Goal: Task Accomplishment & Management: Complete application form

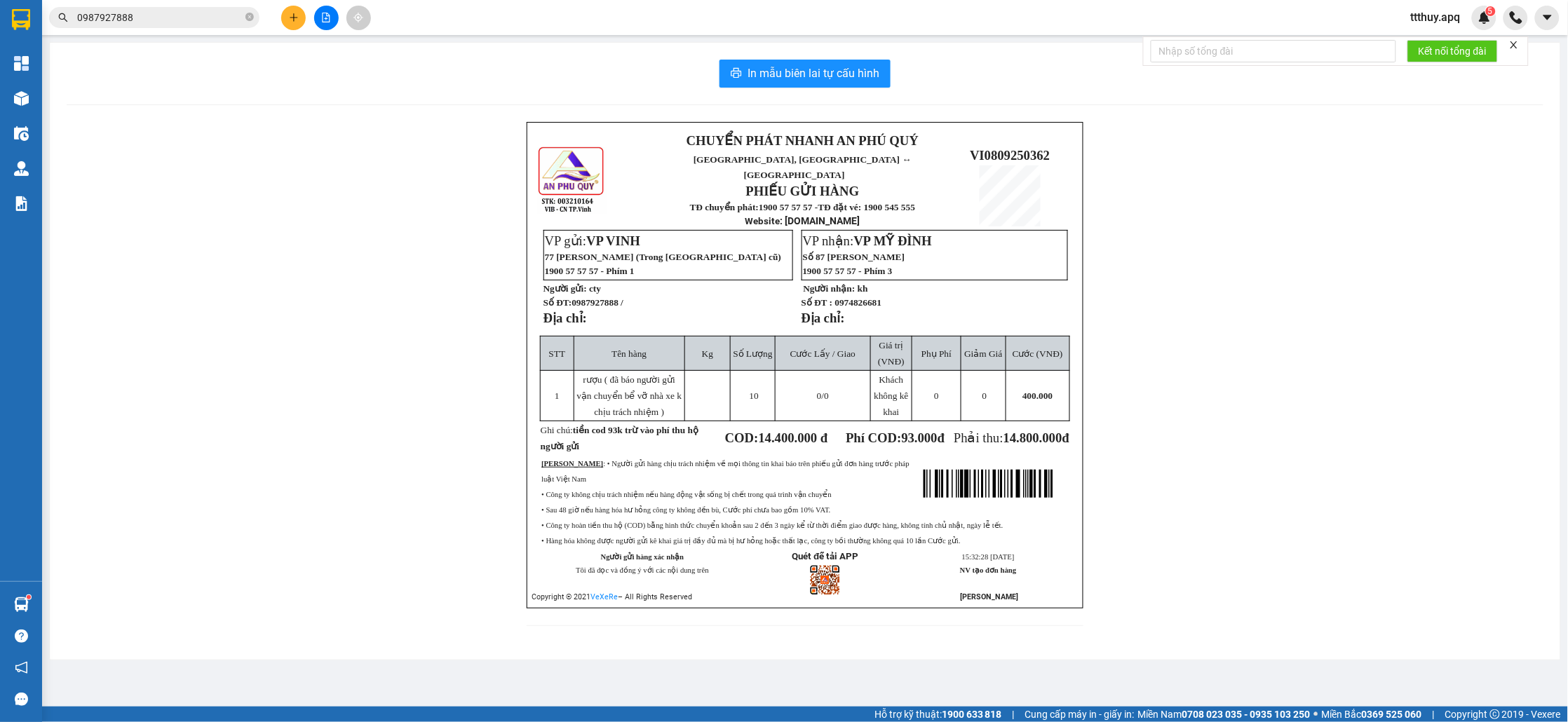
click at [169, 10] on input "0987927888" at bounding box center [160, 17] width 166 height 15
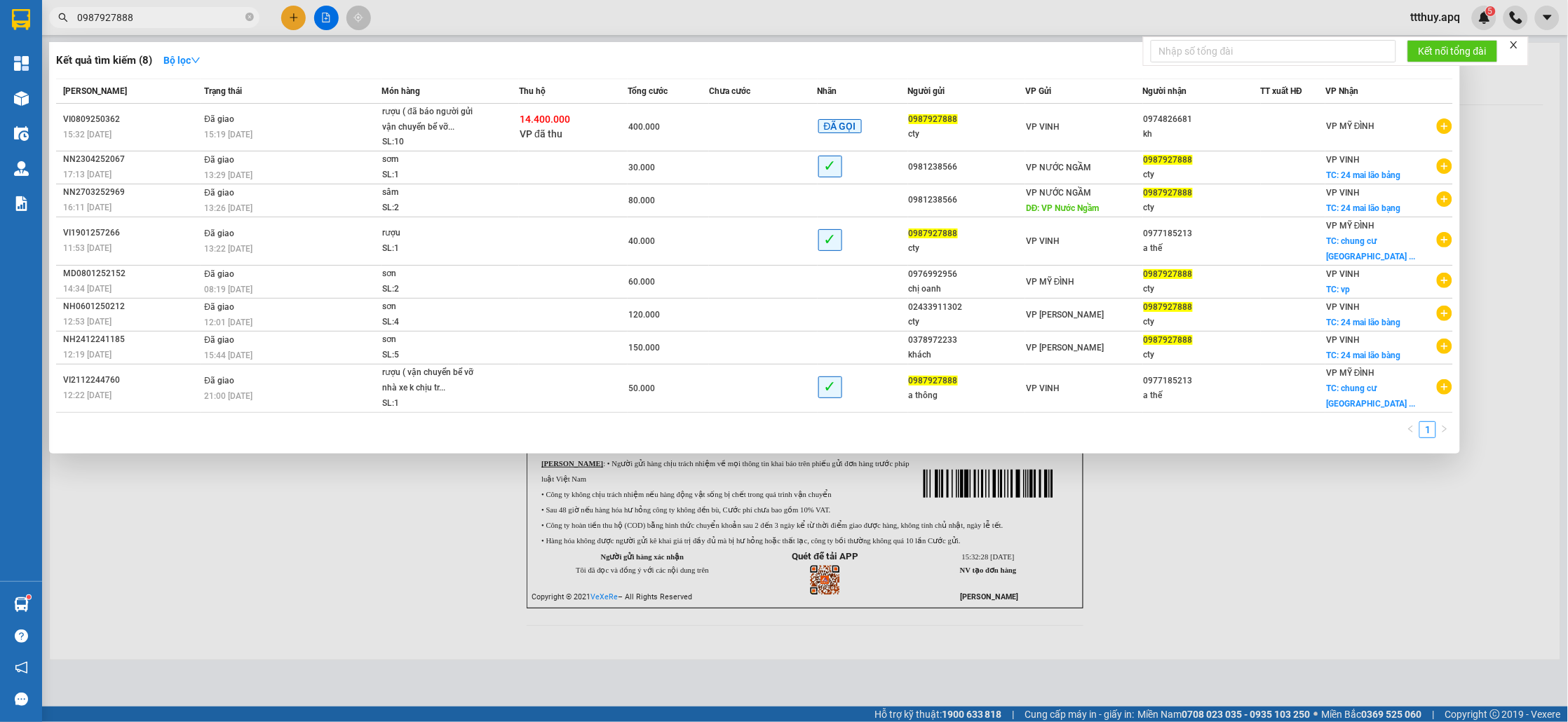
click at [169, 10] on input "0987927888" at bounding box center [160, 17] width 166 height 15
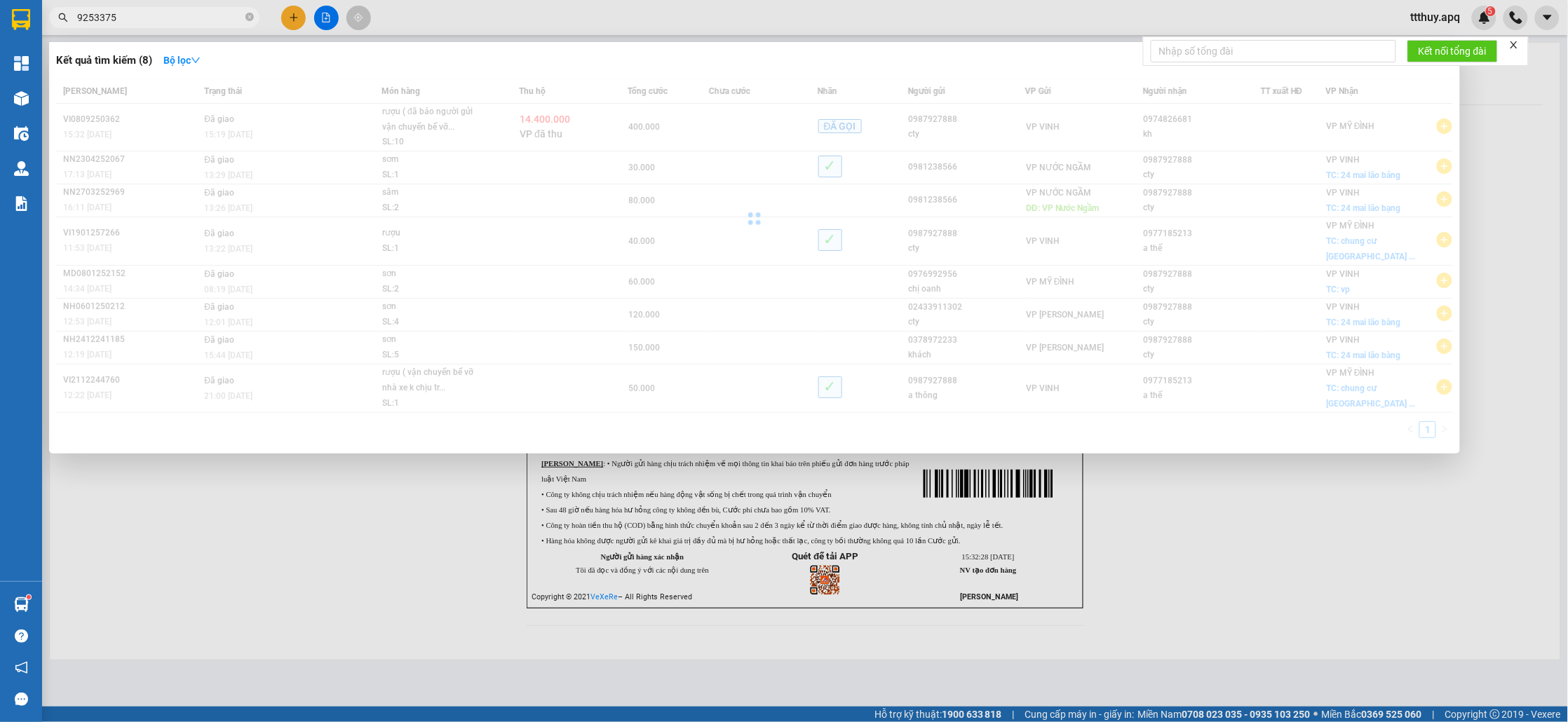
type input "9253375"
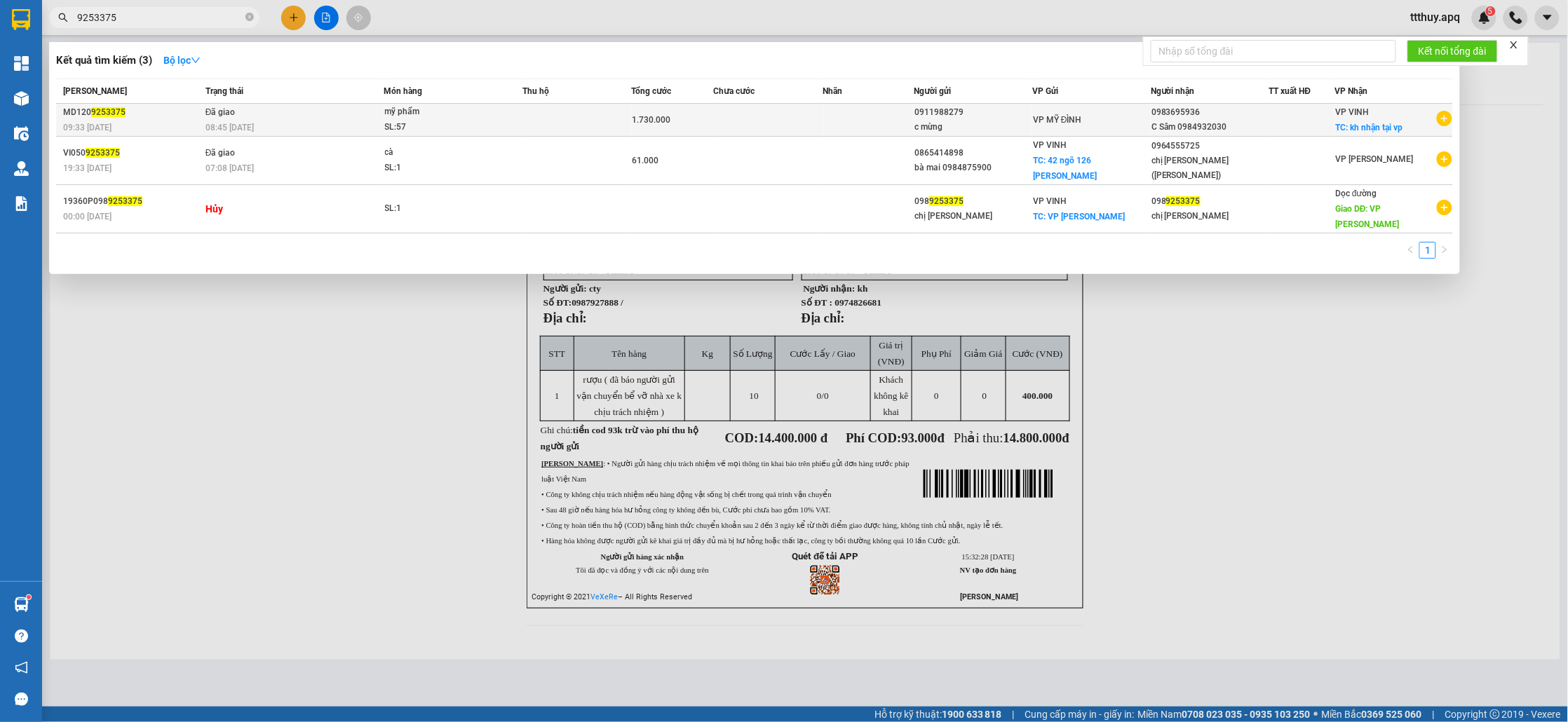
click at [618, 118] on td at bounding box center [577, 120] width 109 height 33
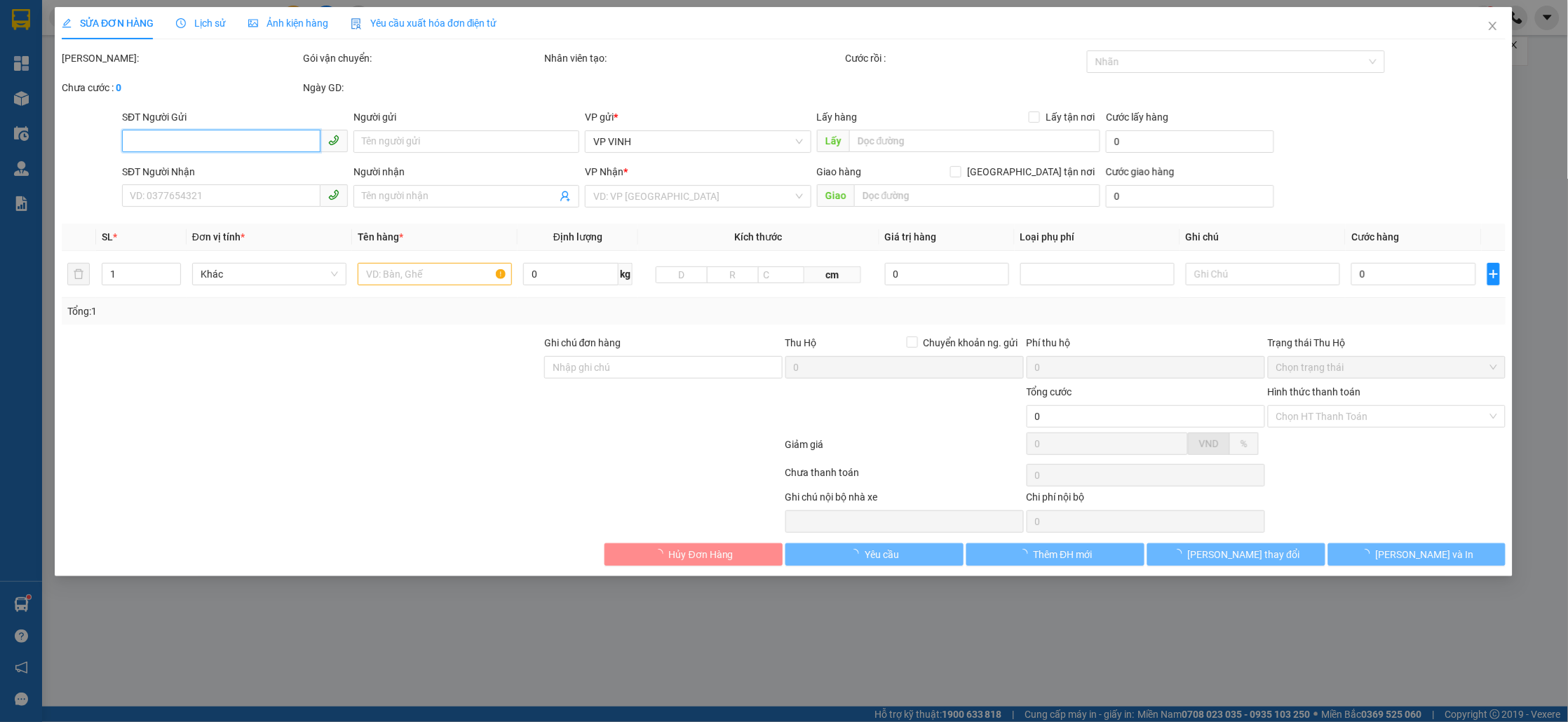
type input "0911988279"
type input "c mừng"
type input "0983695936"
type input "C Sâm 0984932030"
checkbox input "true"
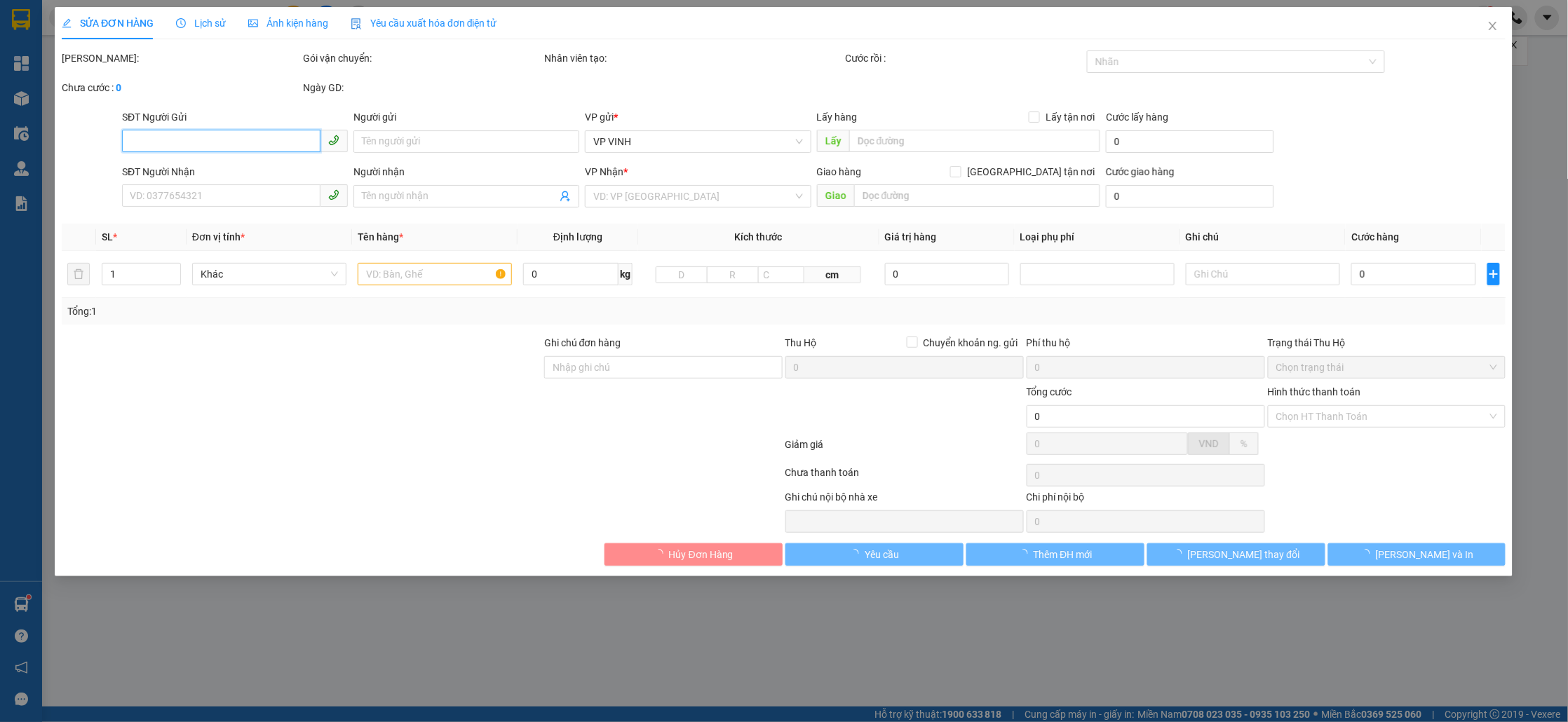
type input "kh nhận tại vp"
type input "1.730.000"
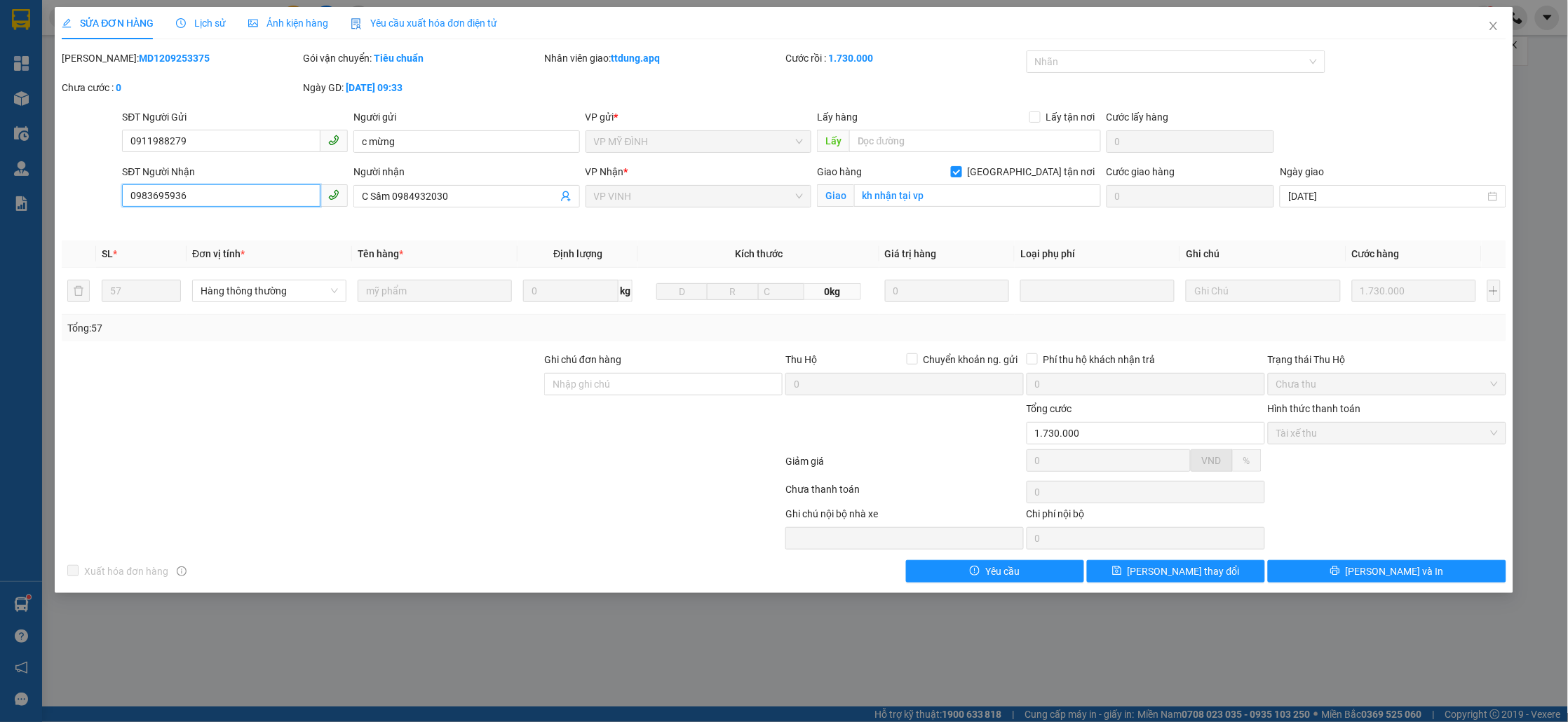
click at [184, 196] on input "0983695936" at bounding box center [222, 195] width 199 height 22
click at [1500, 31] on icon "close" at bounding box center [1493, 26] width 12 height 12
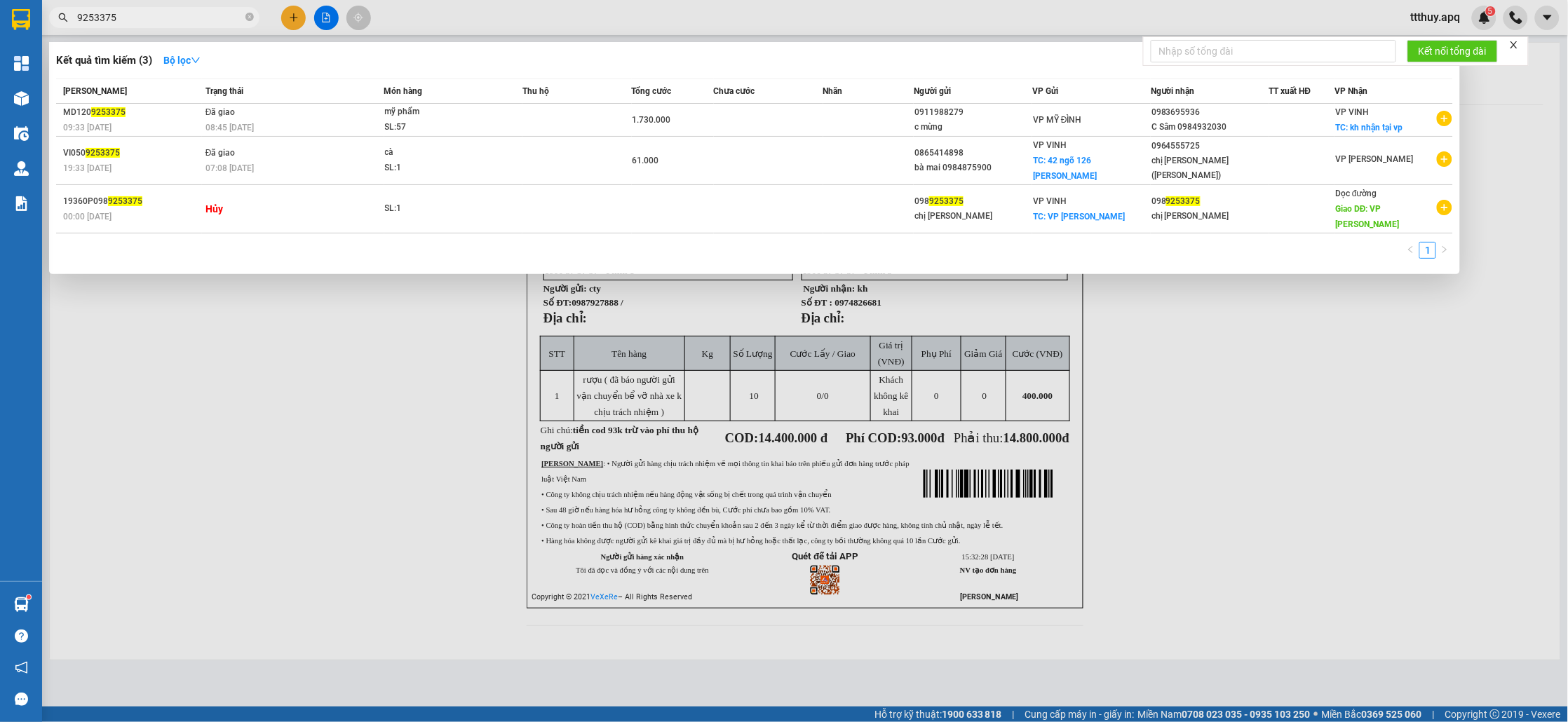
click at [149, 24] on input "9253375" at bounding box center [160, 17] width 166 height 15
paste input "0983695936"
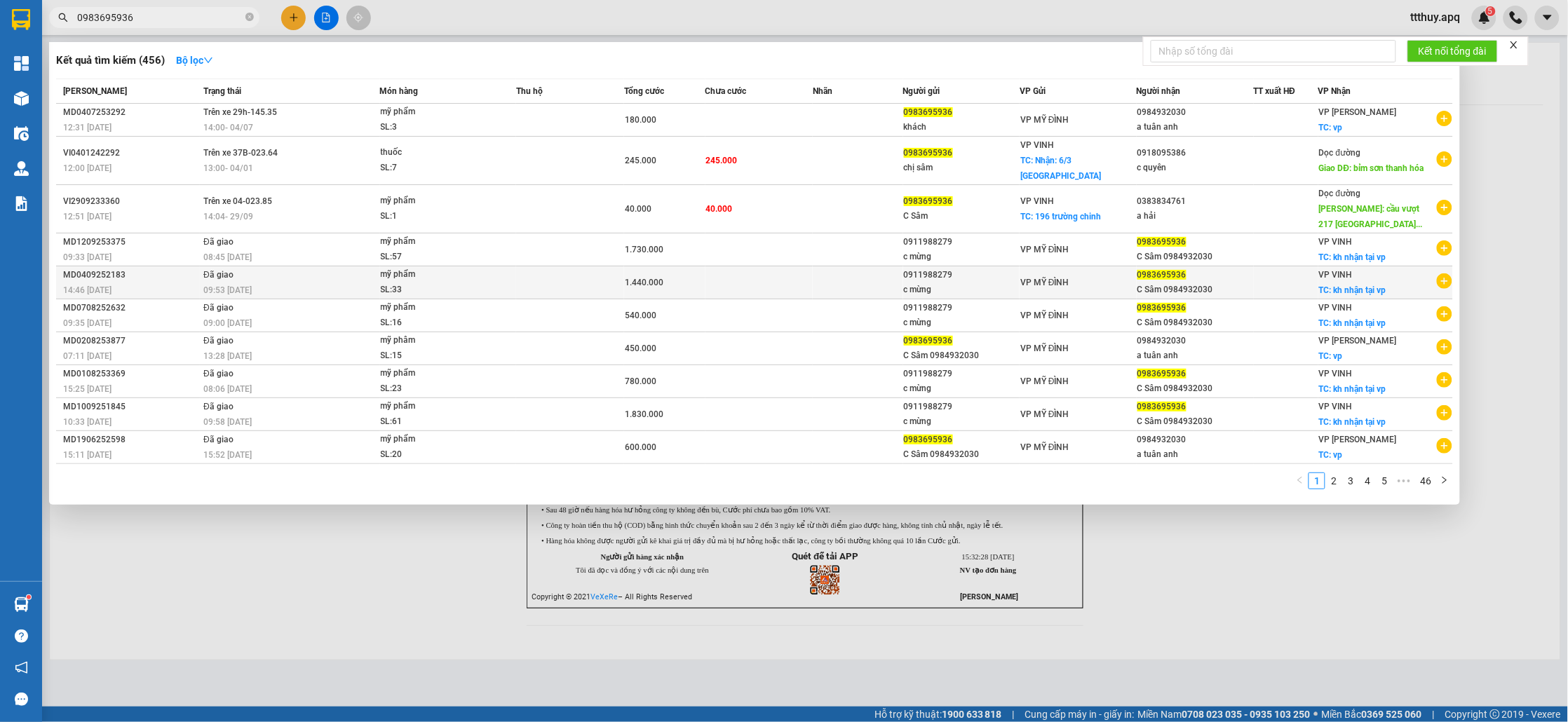
type input "0983695936"
